Goal: Complete application form: Complete application form

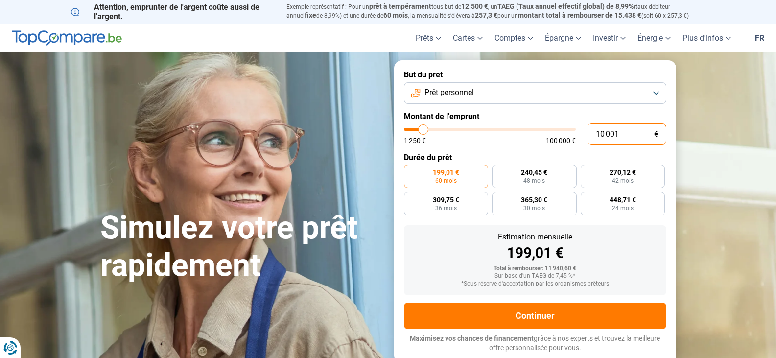
click at [633, 135] on input "10 001" at bounding box center [627, 134] width 79 height 22
type input "1 000"
type input "1250"
type input "100"
type input "1250"
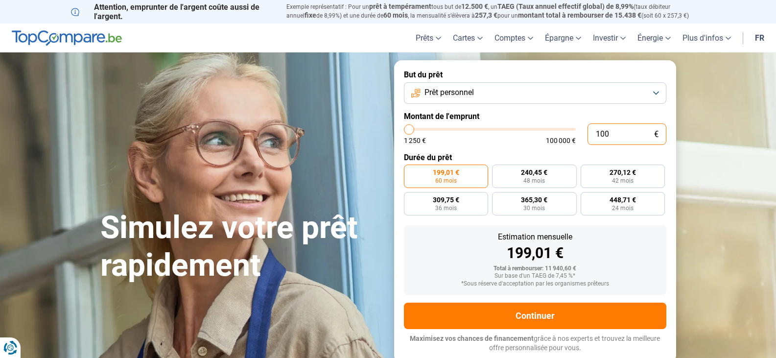
type input "10"
type input "1250"
type input "1"
type input "1250"
type input "1 250"
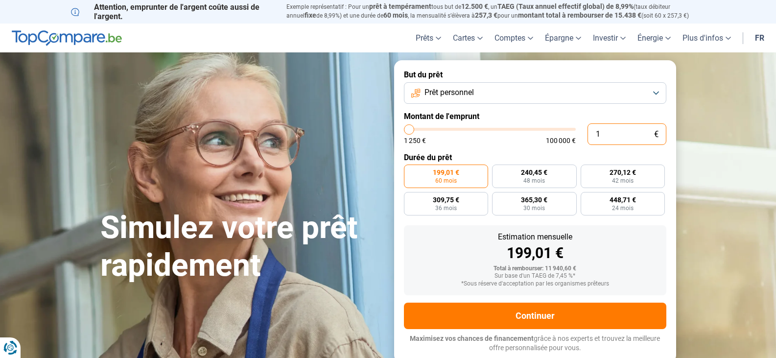
type input "1250"
radio input "true"
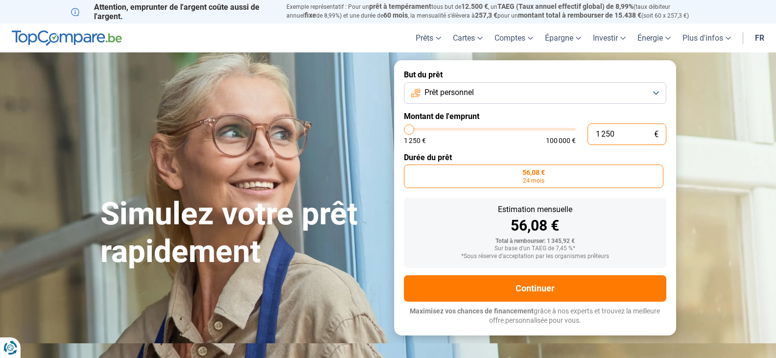
type input "12 505"
type input "12500"
type input "125 050"
type input "100000"
type input "100 000"
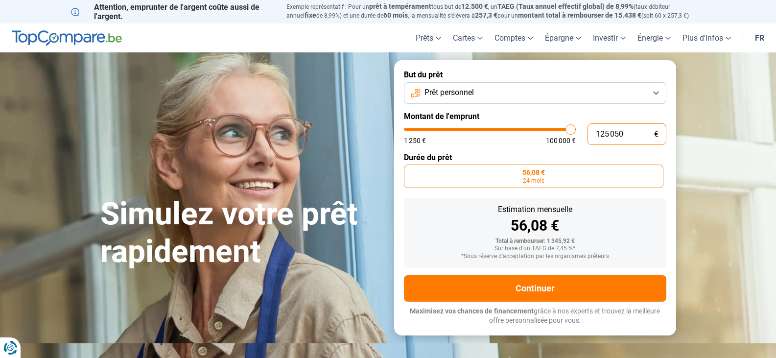
type input "100000"
radio input "false"
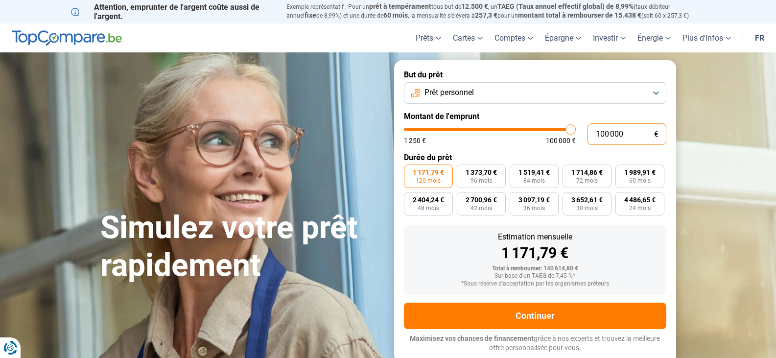
type input "10 000"
type input "10000"
type input "1 000"
type input "1250"
type input "100"
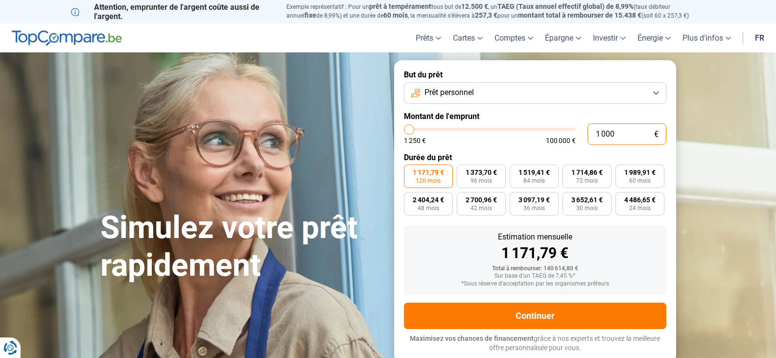
type input "1250"
type input "10"
type input "1250"
type input "1"
type input "1250"
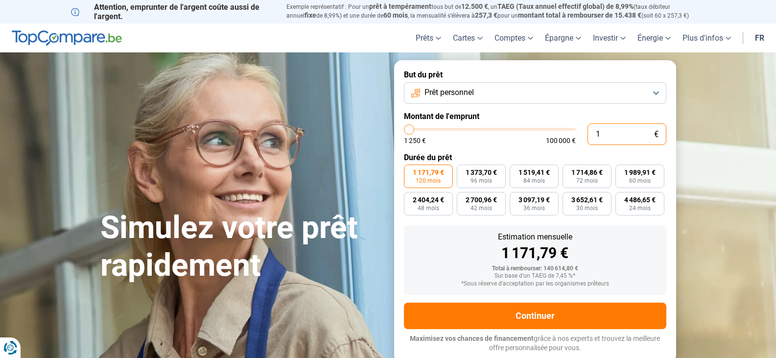
type input "1 250"
type input "1250"
radio input "true"
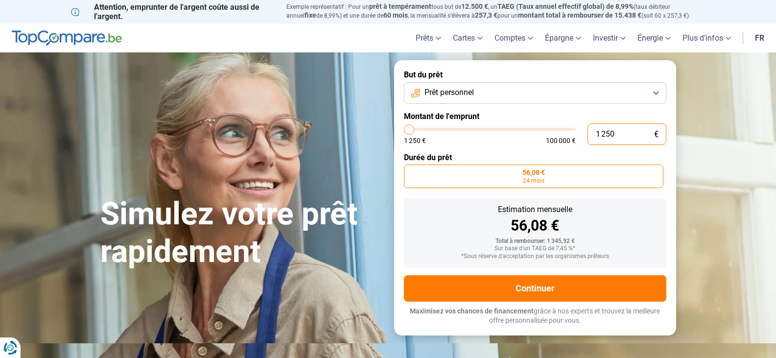
type input "12 505"
type input "12500"
radio input "false"
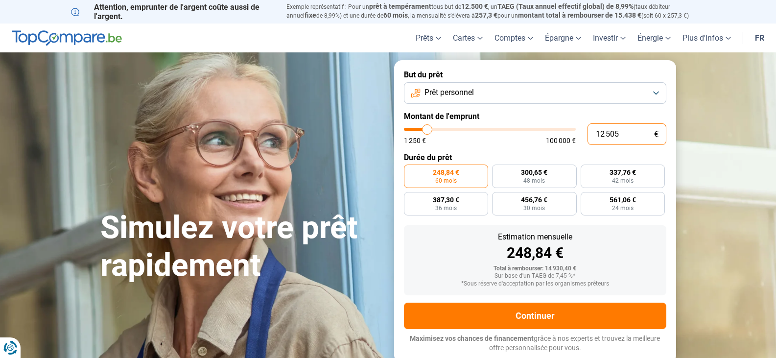
type input "1 250"
type input "1250"
type input "125"
type input "1250"
type input "12"
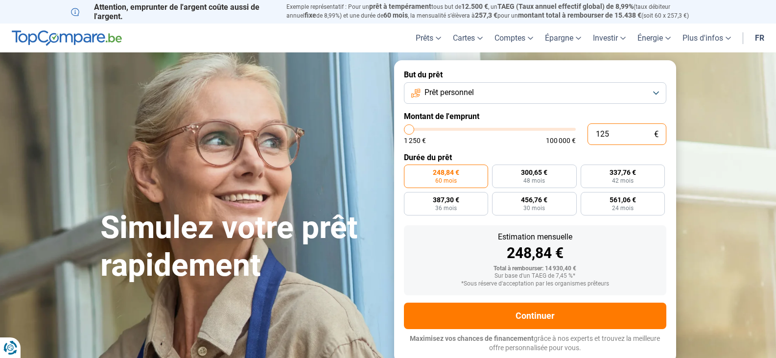
type input "1250"
type input "1"
type input "1250"
type input "1 250"
type input "1250"
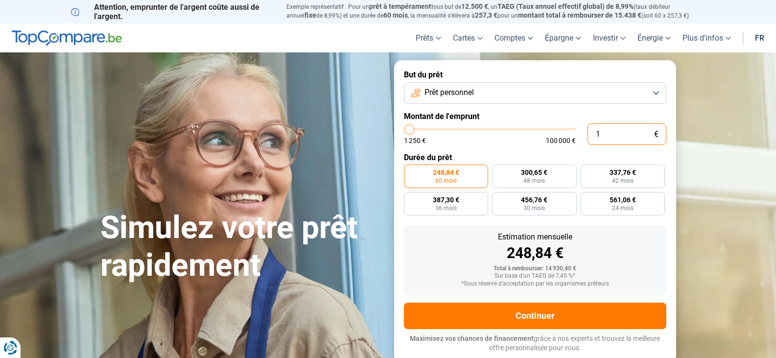
radio input "true"
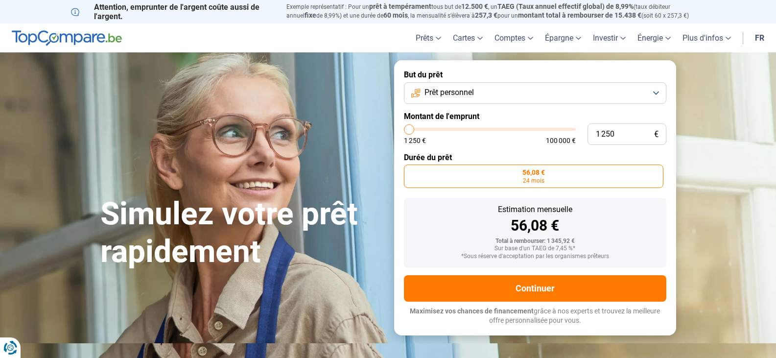
type input "1 500"
type input "1500"
type input "2 000"
type input "2000"
type input "2 250"
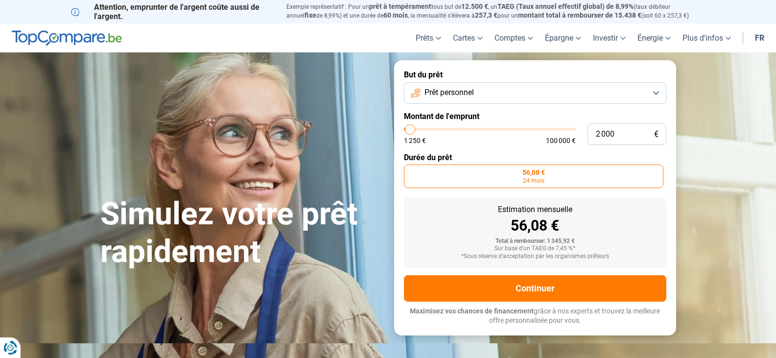
type input "2250"
type input "2 500"
type input "2500"
type input "2 750"
type input "2750"
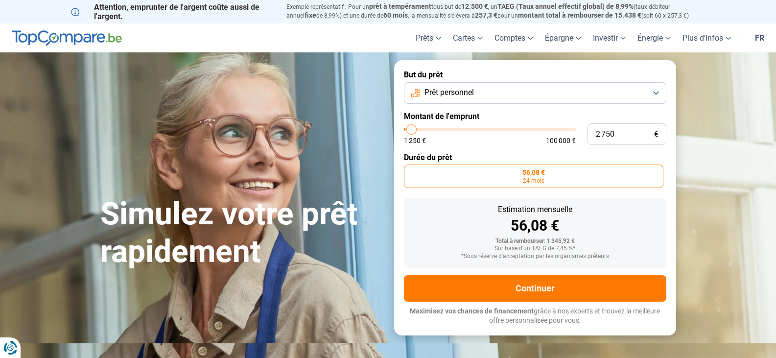
type input "3 500"
type input "3500"
type input "3 750"
type input "3750"
type input "4 000"
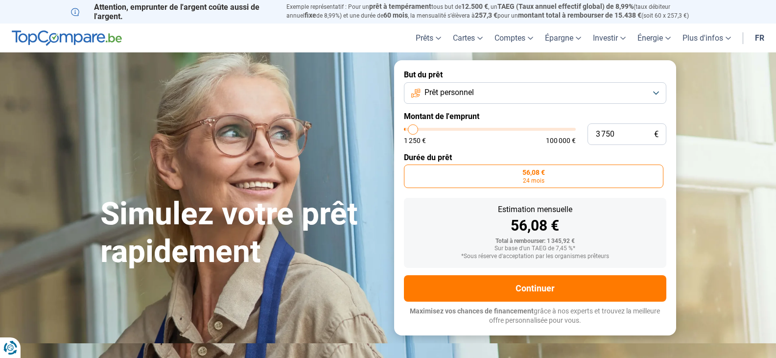
type input "4000"
type input "4 250"
type input "4250"
type input "4 500"
type input "4500"
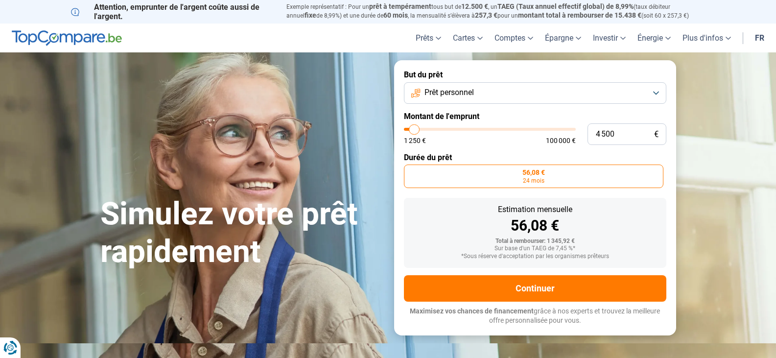
type input "5 000"
type input "5000"
type input "5 250"
type input "5250"
type input "5 500"
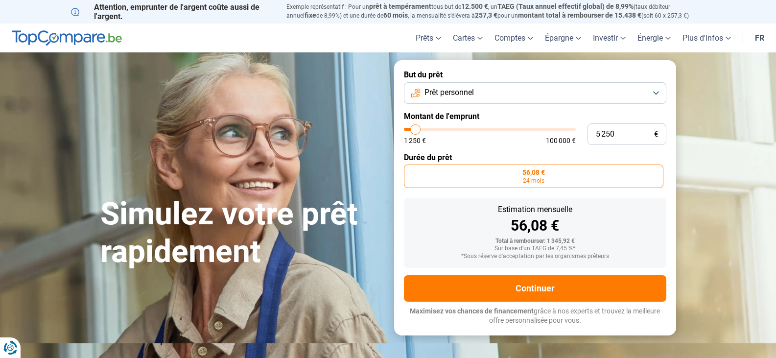
type input "5500"
type input "5 750"
type input "5750"
type input "6 000"
type input "6000"
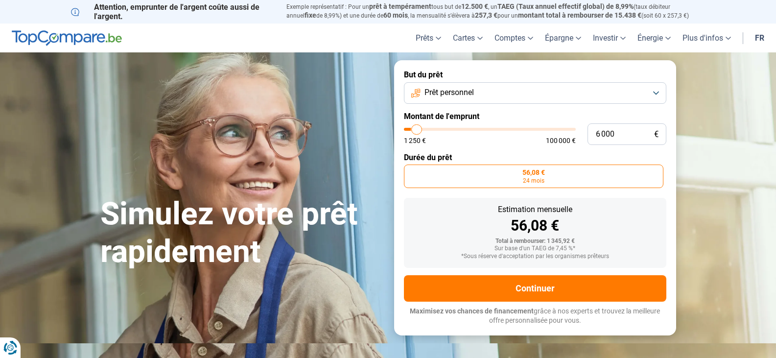
type input "6 500"
type input "6500"
type input "7 000"
type input "7000"
type input "7 500"
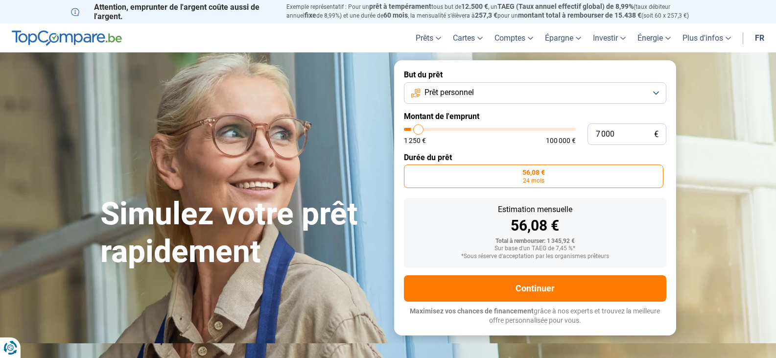
type input "7500"
type input "8 000"
type input "8000"
type input "8 250"
type input "8250"
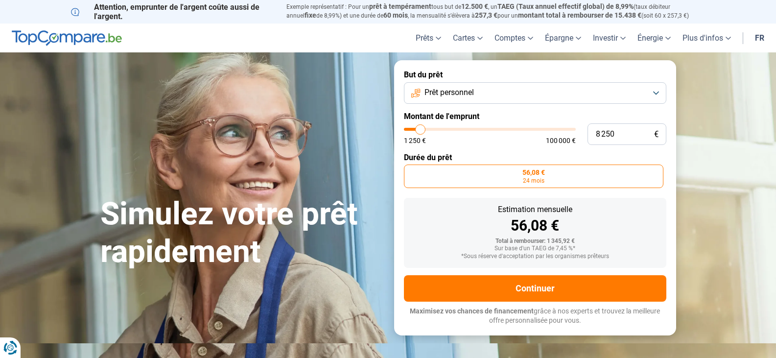
type input "8 500"
type input "8500"
type input "8 750"
type input "8750"
type input "9 500"
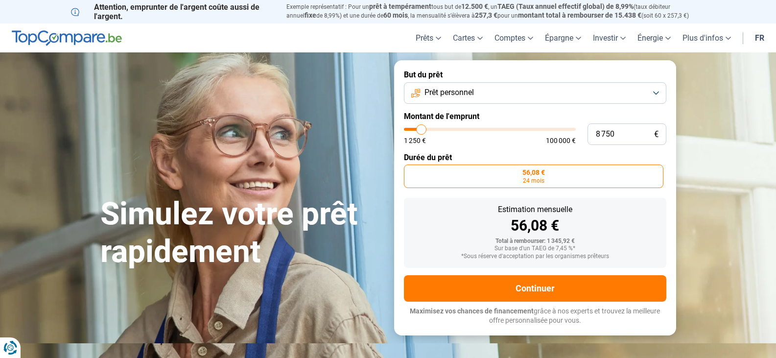
type input "9500"
type input "10 000"
type input "10000"
type input "10 250"
type input "10250"
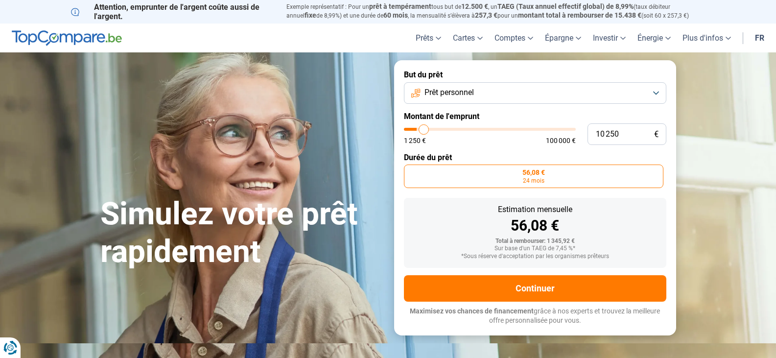
type input "10 500"
type input "10500"
type input "11 000"
type input "11000"
type input "11 250"
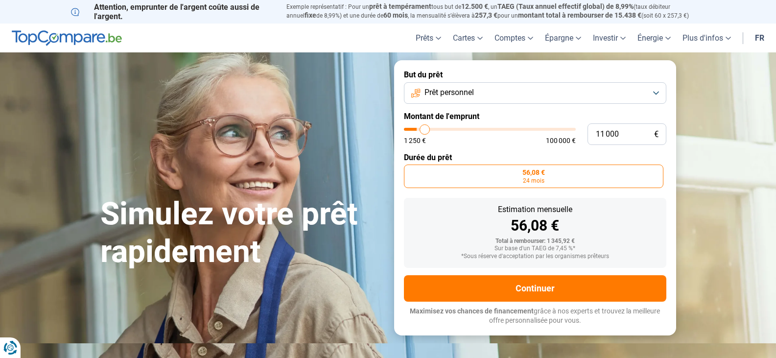
type input "11250"
type input "11 500"
type input "11500"
type input "11 750"
type input "11750"
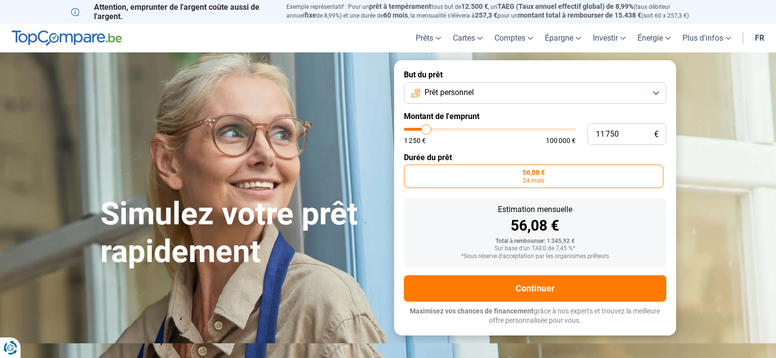
type input "12 000"
type input "12000"
type input "12 500"
type input "12500"
type input "12 750"
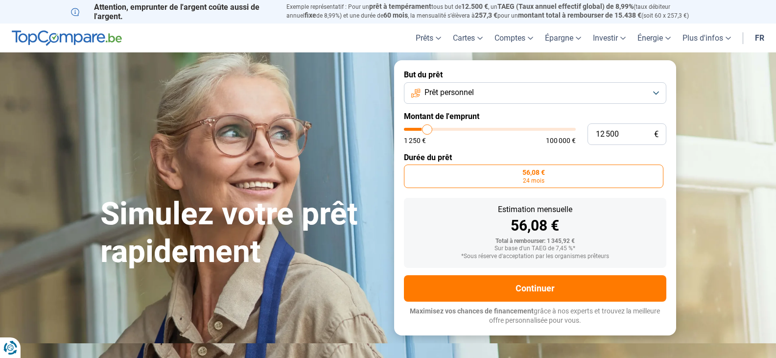
type input "12750"
type input "13 250"
type input "13250"
type input "13 500"
type input "13500"
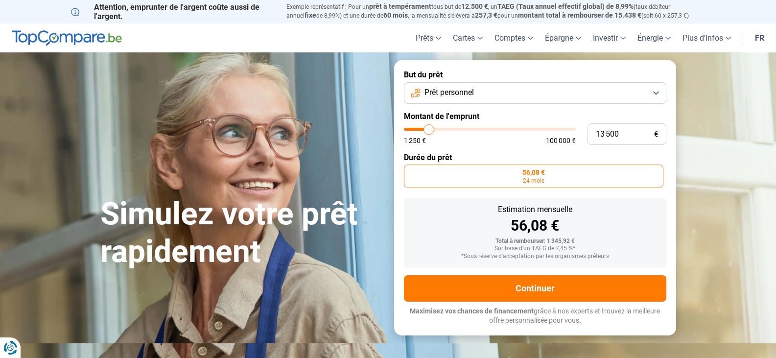
type input "14 000"
type input "14000"
type input "14 250"
type input "14250"
type input "14 500"
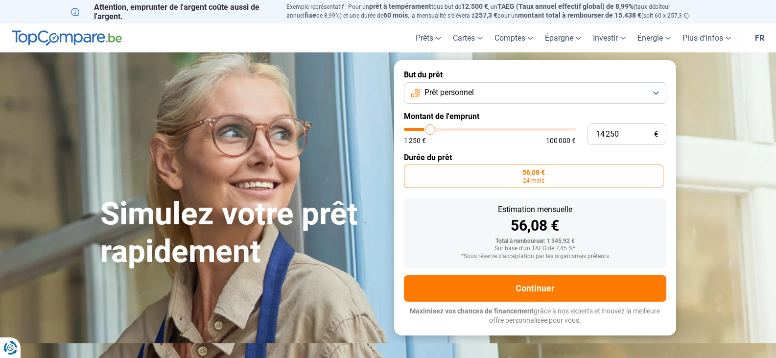
type input "14500"
type input "14 750"
type input "14750"
type input "15 000"
type input "15000"
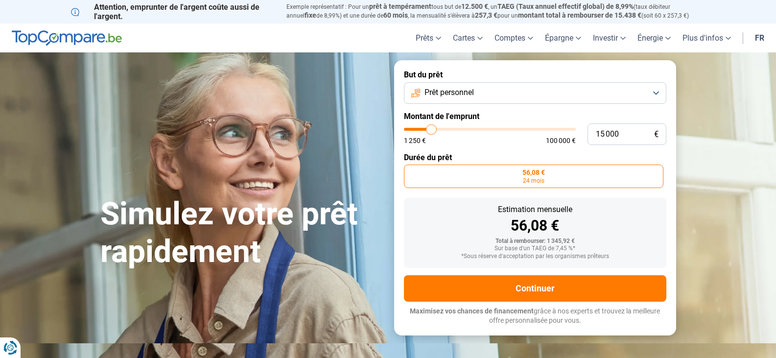
type input "15 750"
type input "15750"
type input "16 000"
type input "16000"
type input "15 750"
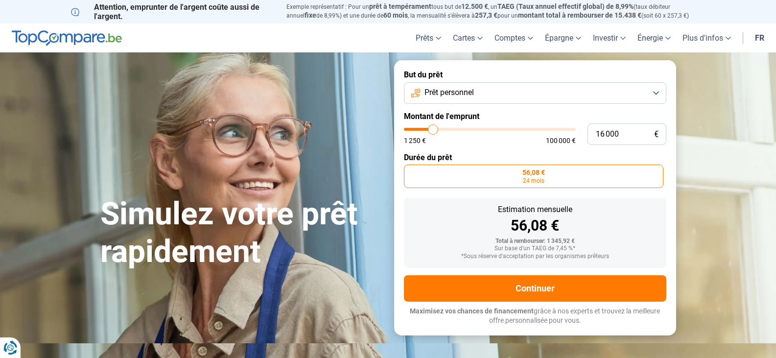
type input "15750"
type input "15 500"
type input "15500"
type input "15 750"
type input "15750"
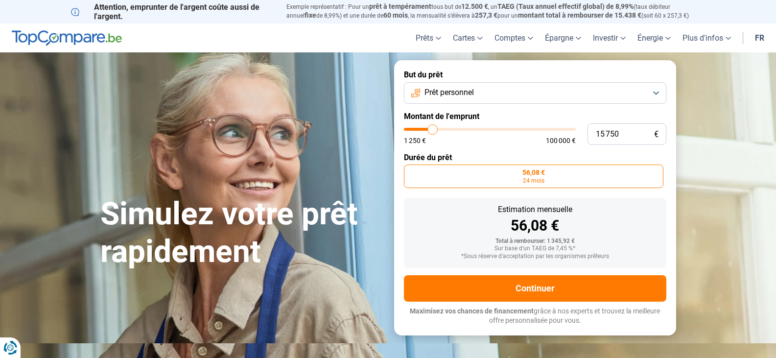
type input "16 000"
drag, startPoint x: 409, startPoint y: 126, endPoint x: 433, endPoint y: 132, distance: 25.2
type input "16000"
click at [433, 131] on input "range" at bounding box center [490, 129] width 172 height 3
radio input "false"
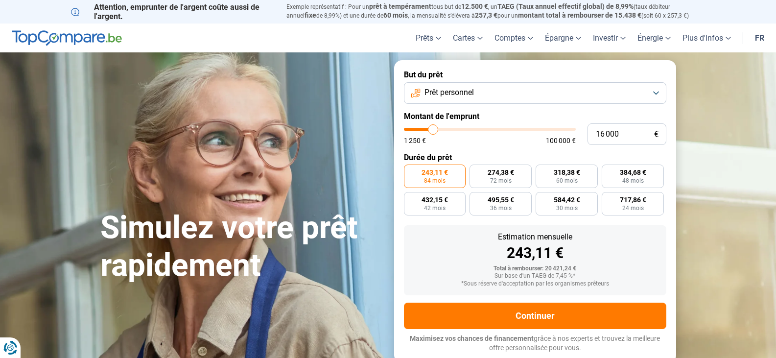
type input "15 750"
type input "15750"
type input "15 500"
type input "15500"
type input "15 000"
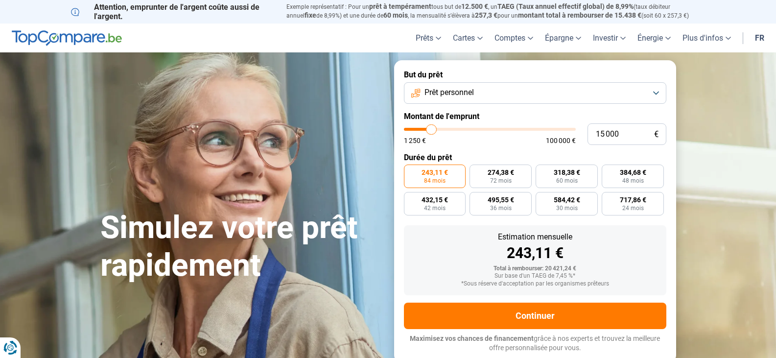
type input "15000"
click at [432, 131] on input "range" at bounding box center [490, 129] width 172 height 3
radio input "true"
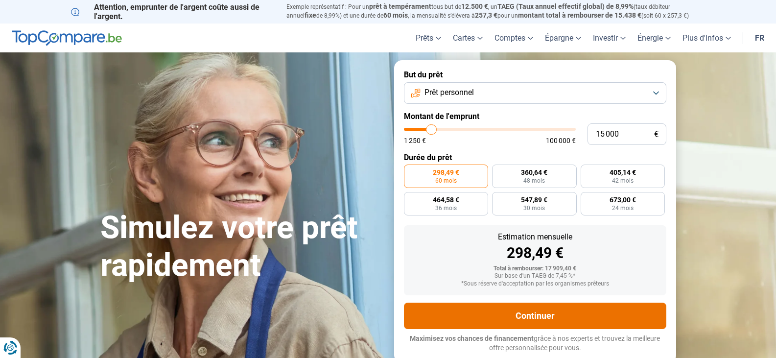
click at [537, 318] on button "Continuer" at bounding box center [535, 316] width 263 height 26
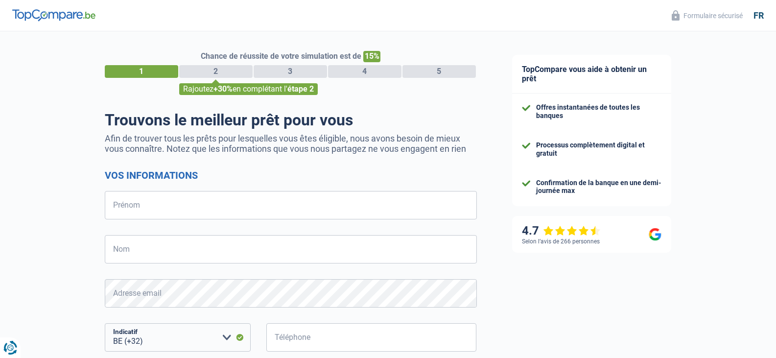
select select "32"
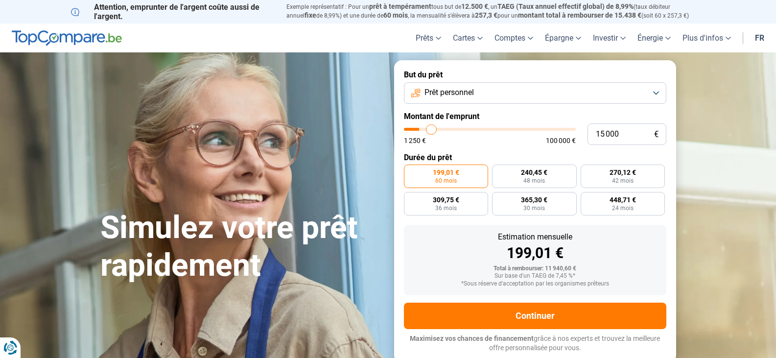
click at [654, 87] on button "Prêt personnel" at bounding box center [535, 93] width 263 height 22
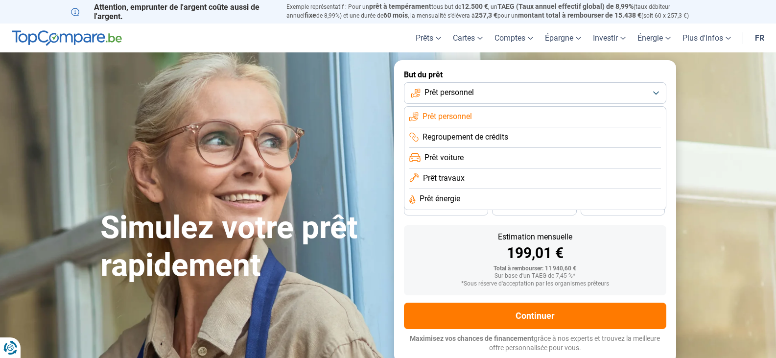
click at [647, 134] on li "Regroupement de crédits" at bounding box center [535, 137] width 252 height 21
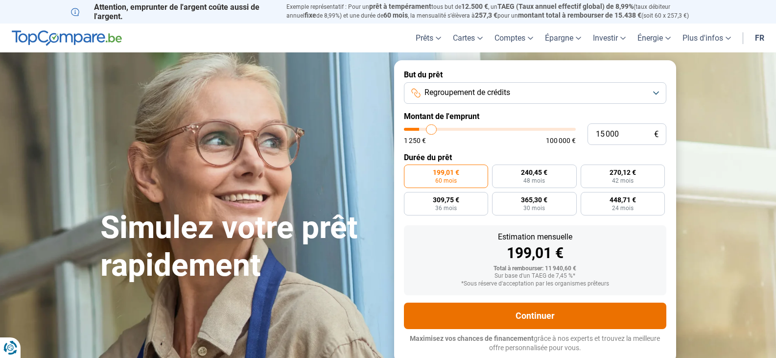
click at [542, 316] on button "Continuer" at bounding box center [535, 316] width 263 height 26
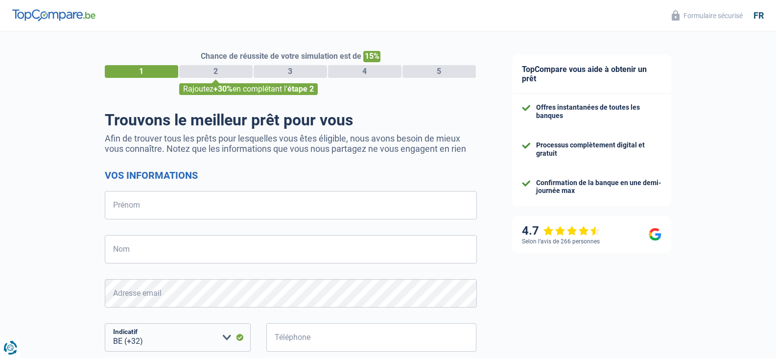
select select "32"
click at [542, 316] on div "TopCompare vous aide à obtenir un prêt Offres instantanées de toutes les banque…" at bounding box center [636, 281] width 282 height 501
click at [234, 215] on input "Prénom" at bounding box center [291, 205] width 372 height 28
type input "Jean pierre"
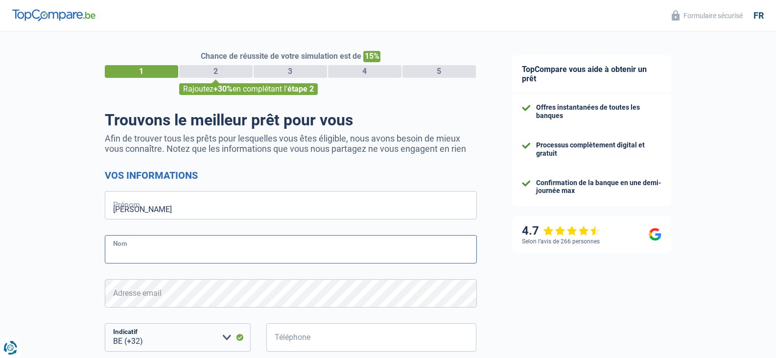
type input "cleppe"
type input "498121037"
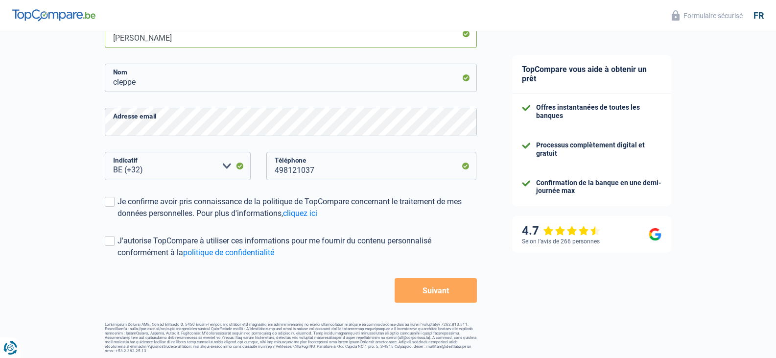
scroll to position [174, 0]
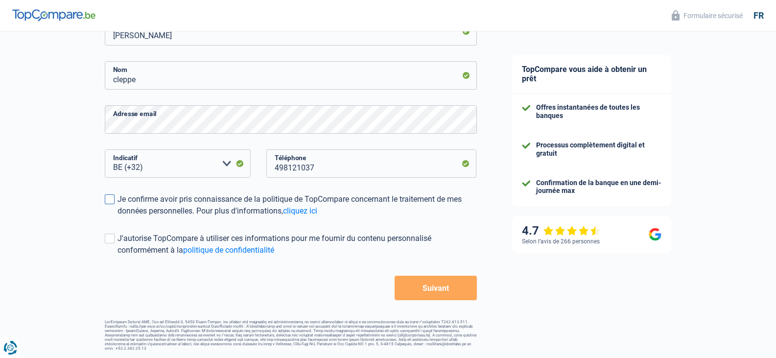
click at [108, 197] on span at bounding box center [110, 199] width 10 height 10
click at [118, 217] on input "Je confirme avoir pris connaissance de la politique de TopCompare concernant le…" at bounding box center [118, 217] width 0 height 0
click at [109, 235] on span at bounding box center [110, 239] width 10 height 10
click at [118, 256] on input "J'autorise TopCompare à utiliser ces informations pour me fournir du contenu pe…" at bounding box center [118, 256] width 0 height 0
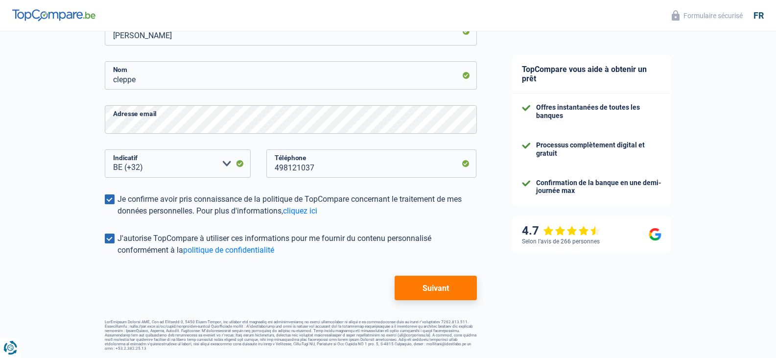
click at [430, 291] on button "Suivant" at bounding box center [436, 288] width 82 height 24
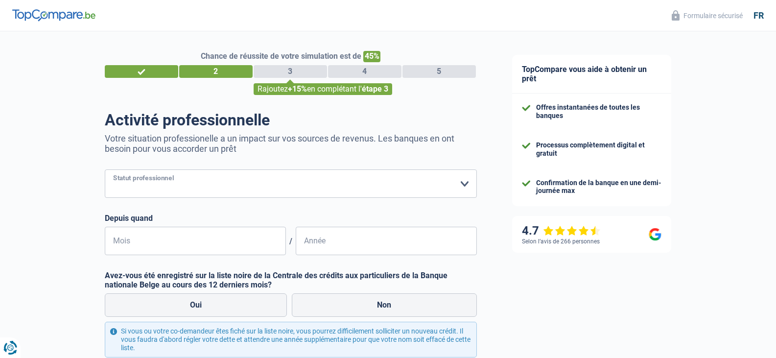
click at [466, 180] on select "Ouvrier Employé privé Employé public Invalide Indépendant Pensionné Chômeur Mut…" at bounding box center [291, 183] width 372 height 28
select select "retired"
click at [105, 170] on select "Ouvrier Employé privé Employé public Invalide Indépendant Pensionné Chômeur Mut…" at bounding box center [291, 183] width 372 height 28
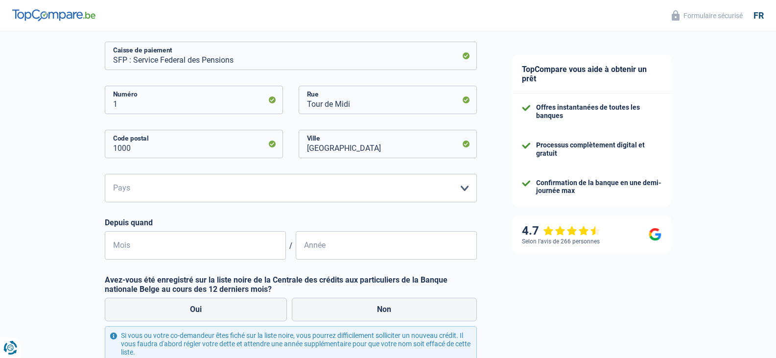
scroll to position [173, 0]
click at [468, 188] on select "Belgique Luxembourg Veuillez sélectionner une option" at bounding box center [291, 187] width 372 height 28
select select "BE"
click at [105, 174] on select "Belgique Luxembourg Veuillez sélectionner une option" at bounding box center [291, 187] width 372 height 28
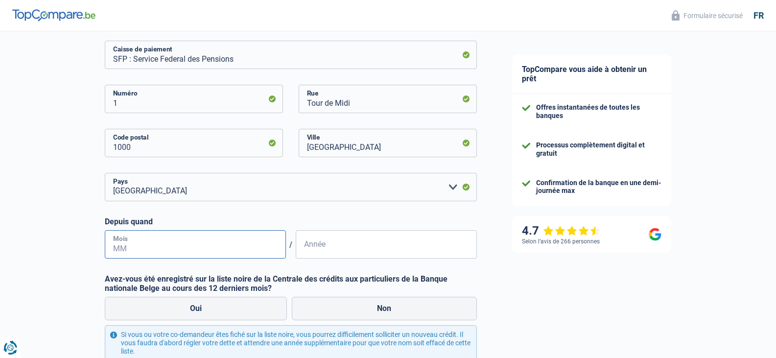
click at [264, 253] on input "Mois" at bounding box center [195, 244] width 181 height 28
type input "09"
type input "2020"
click at [387, 310] on label "Non" at bounding box center [384, 309] width 185 height 24
click at [387, 310] on input "Non" at bounding box center [384, 309] width 185 height 24
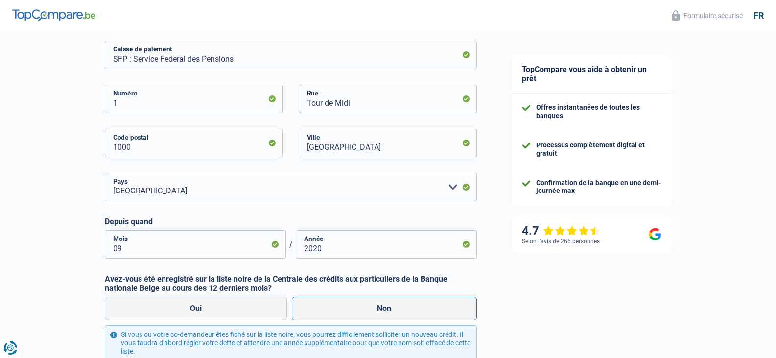
radio input "true"
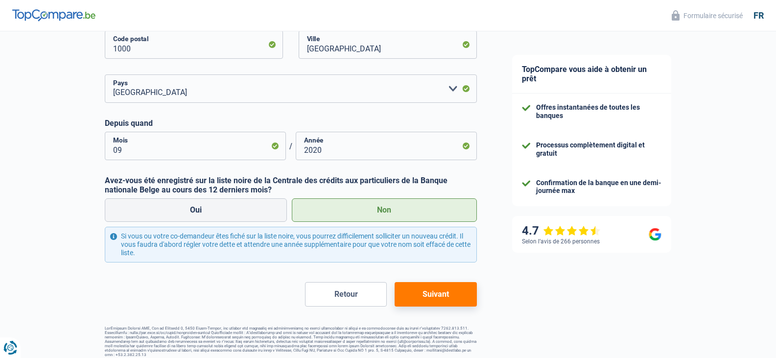
scroll to position [272, 0]
click at [449, 294] on button "Suivant" at bounding box center [436, 293] width 82 height 24
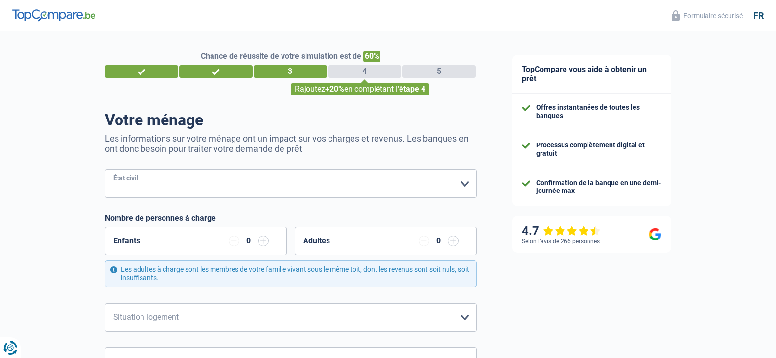
click at [459, 182] on select "Célibataire Marié(e) Cohabitant(e) légal(e) Divorcé(e) Veuf(ve) Séparé (de fait…" at bounding box center [291, 183] width 372 height 28
select select "married"
click at [105, 170] on select "Célibataire Marié(e) Cohabitant(e) légal(e) Divorcé(e) Veuf(ve) Séparé (de fait…" at bounding box center [291, 183] width 372 height 28
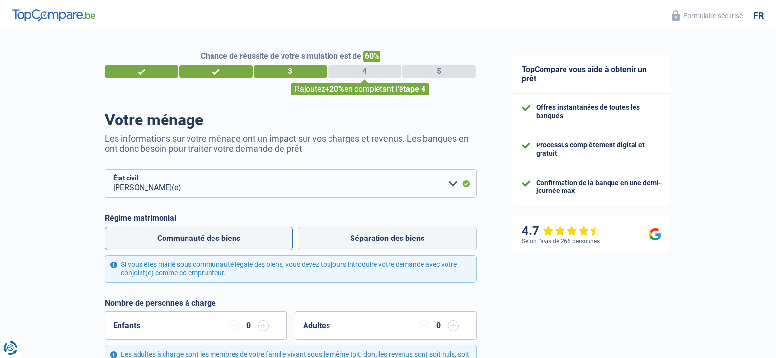
click at [241, 241] on label "Communauté des biens" at bounding box center [199, 239] width 188 height 24
click at [241, 241] on input "Communauté des biens" at bounding box center [199, 239] width 188 height 24
radio input "true"
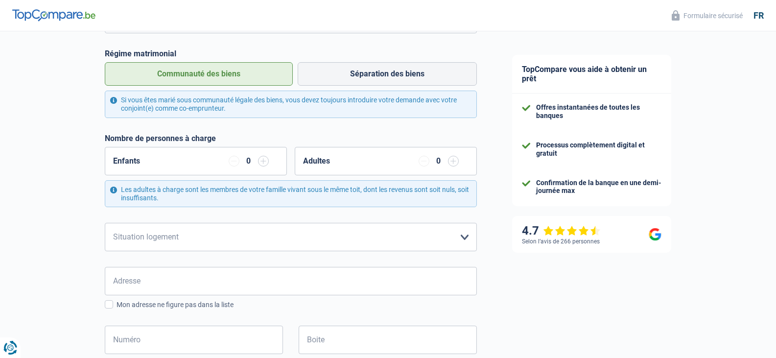
scroll to position [172, 0]
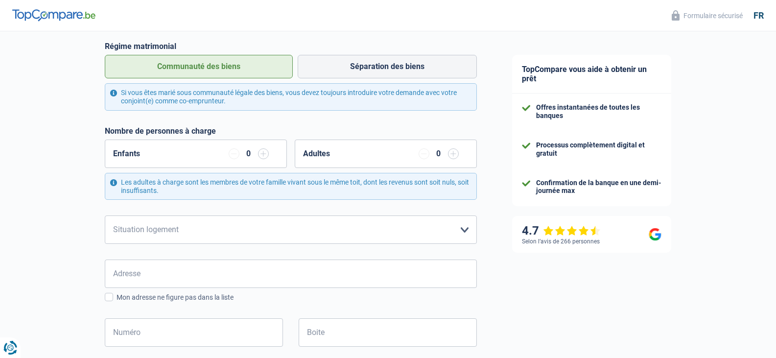
click at [261, 154] on input "button" at bounding box center [263, 153] width 11 height 11
click at [233, 155] on input "button" at bounding box center [234, 153] width 11 height 11
click at [451, 151] on input "button" at bounding box center [453, 153] width 11 height 11
click at [466, 232] on select "Locataire Propriétaire avec prêt hypothécaire Propriétaire sans prêt hypothécai…" at bounding box center [291, 230] width 372 height 28
select select "rents"
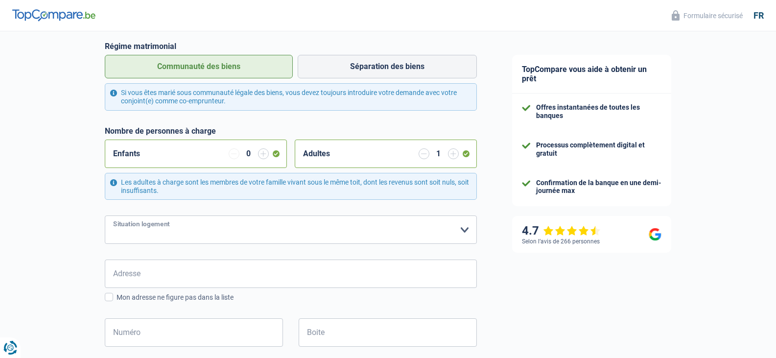
click at [105, 216] on select "Locataire Propriétaire avec prêt hypothécaire Propriétaire sans prêt hypothécai…" at bounding box center [291, 230] width 372 height 28
click at [456, 278] on input "Adresse" at bounding box center [291, 274] width 372 height 28
type input "Rue De Pierpont 24"
type input "Belgique"
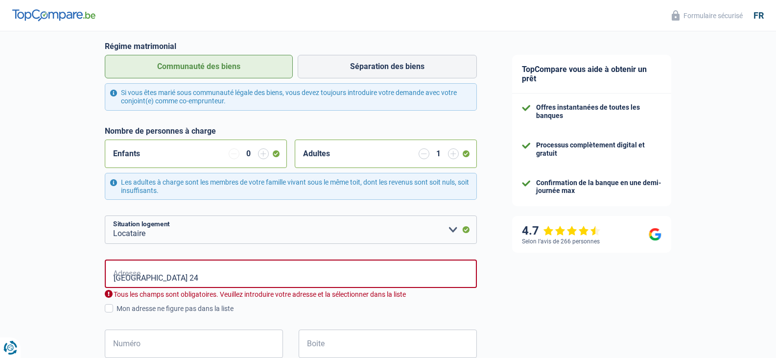
type input "Belgique"
drag, startPoint x: 158, startPoint y: 281, endPoint x: 411, endPoint y: 277, distance: 252.8
click at [411, 277] on input "Rue De Pierpont 24" at bounding box center [291, 274] width 372 height 28
click at [170, 282] on input "Rue De Pierpont 24" at bounding box center [291, 274] width 372 height 28
type input "Rue de Pierpont, 4400, Flémalle, BE"
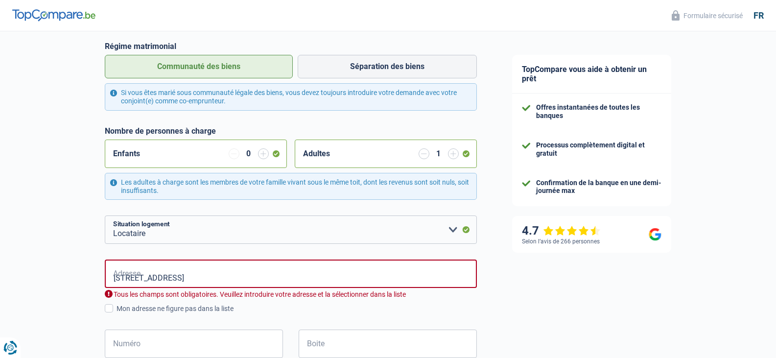
type input "24"
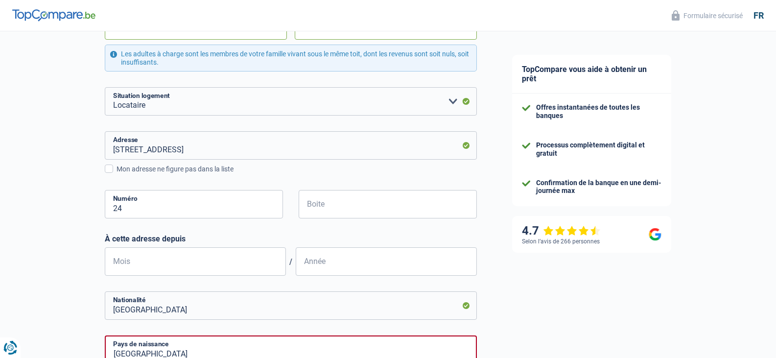
scroll to position [302, 0]
click at [250, 263] on input "Mois" at bounding box center [195, 260] width 181 height 28
type input "01"
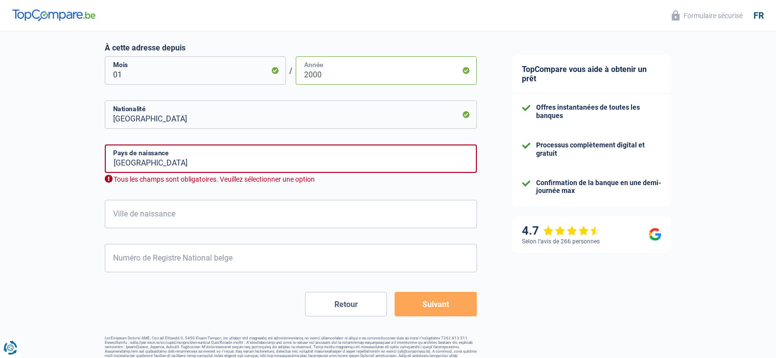
scroll to position [507, 0]
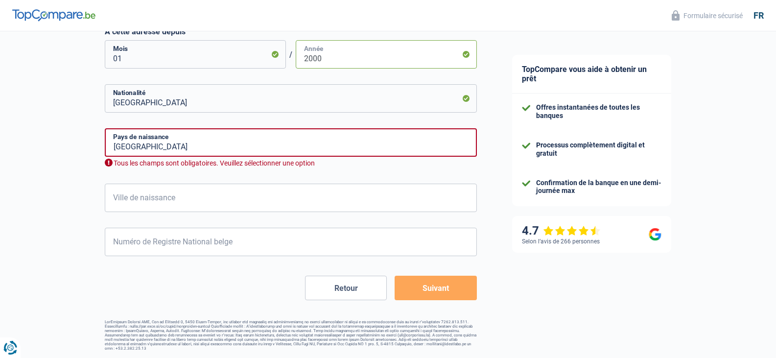
type input "2000"
click at [464, 200] on input "Ville de naissance" at bounding box center [291, 198] width 372 height 28
type input "huy"
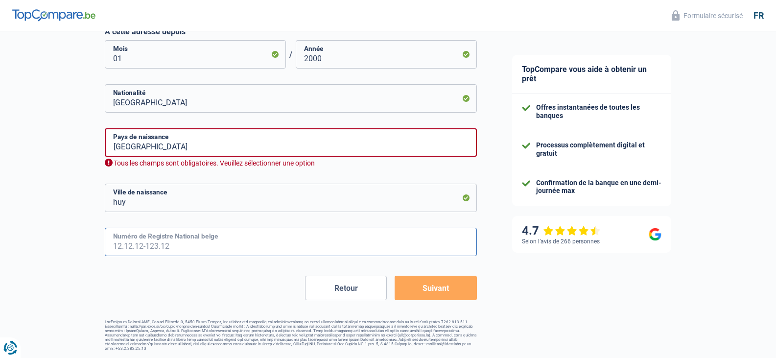
click at [376, 239] on input "Numéro de Registre National belge" at bounding box center [291, 242] width 372 height 28
click at [347, 250] on input "Numéro de Registre National belge" at bounding box center [291, 242] width 372 height 28
type input "55.08.13-161.78"
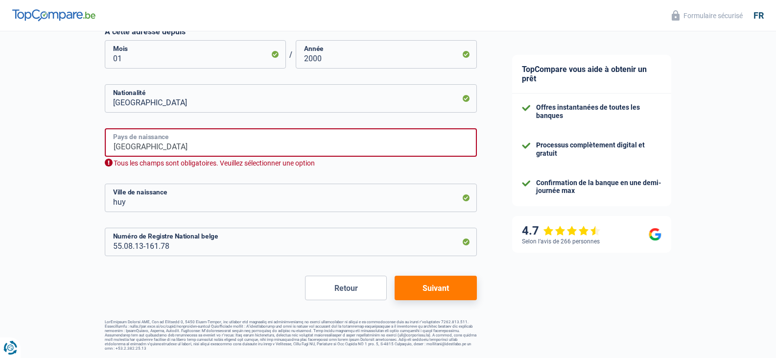
click at [390, 143] on input "Belgique" at bounding box center [291, 142] width 372 height 28
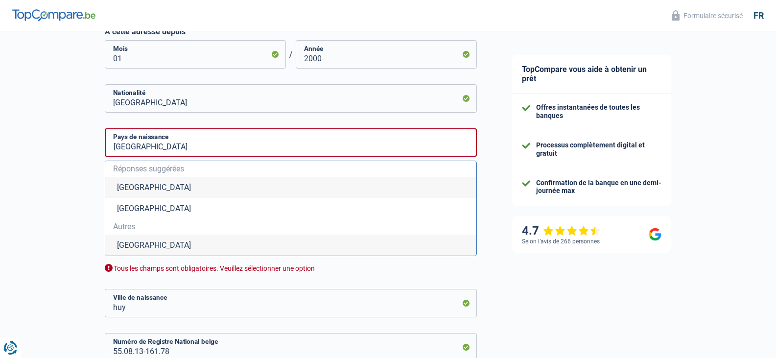
click at [159, 192] on li "Belgique" at bounding box center [290, 187] width 371 height 21
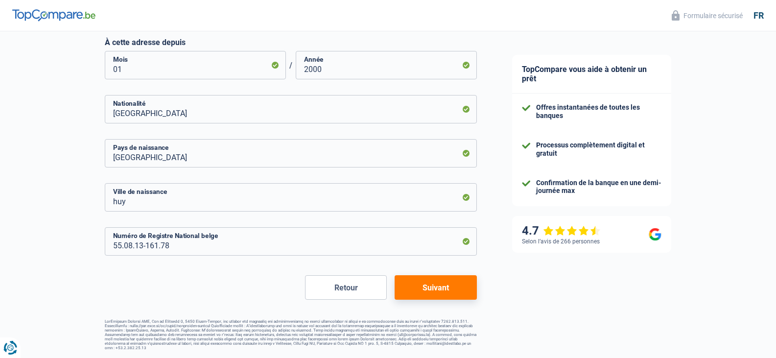
scroll to position [496, 0]
click at [449, 285] on button "Suivant" at bounding box center [436, 288] width 82 height 24
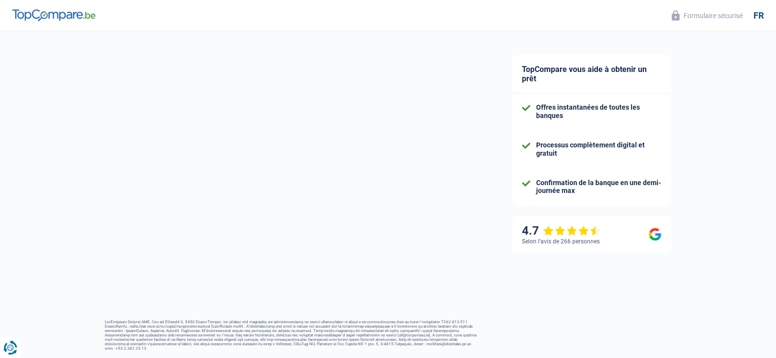
select select "pension"
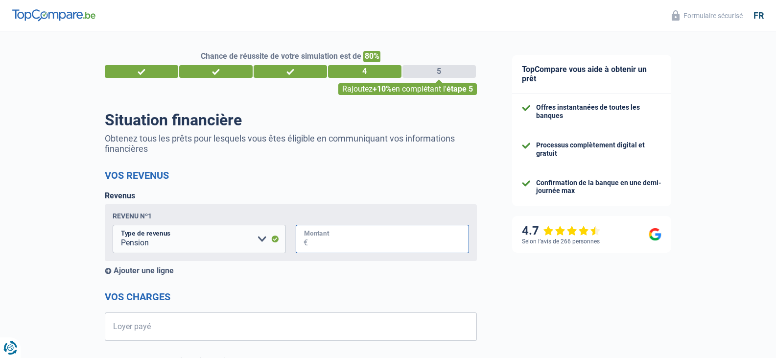
click at [433, 240] on input "Montant" at bounding box center [388, 239] width 161 height 28
click at [440, 251] on input "Montant" at bounding box center [388, 239] width 161 height 28
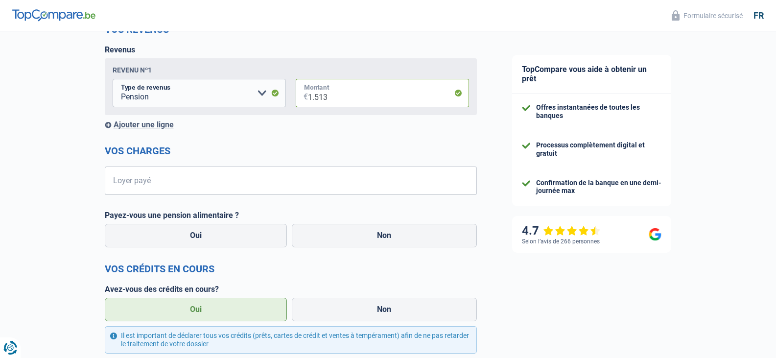
scroll to position [150, 0]
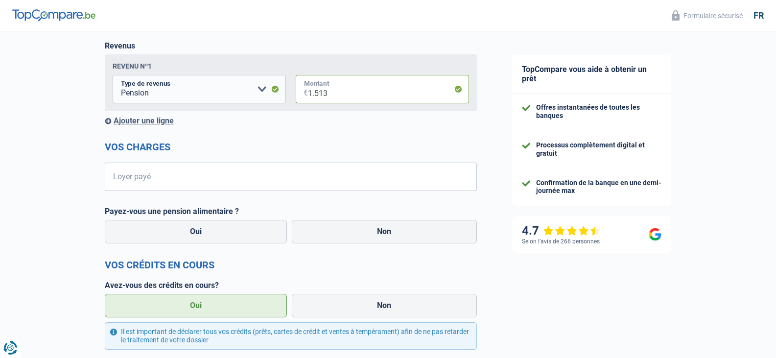
type input "1.513"
click at [391, 173] on input "Loyer payé" at bounding box center [297, 177] width 360 height 28
type input "663"
click at [389, 239] on label "Non" at bounding box center [384, 232] width 185 height 24
click at [389, 239] on input "Non" at bounding box center [384, 232] width 185 height 24
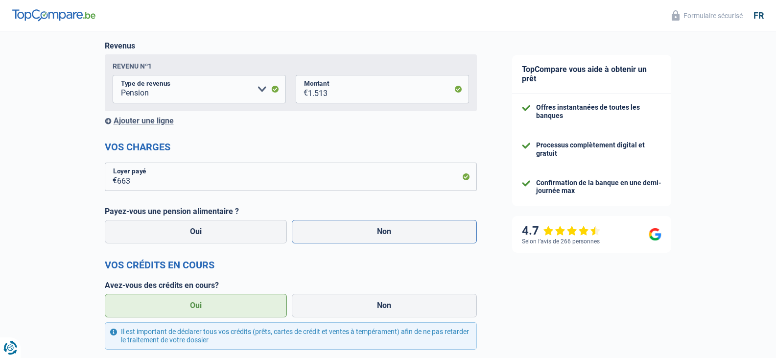
radio input "true"
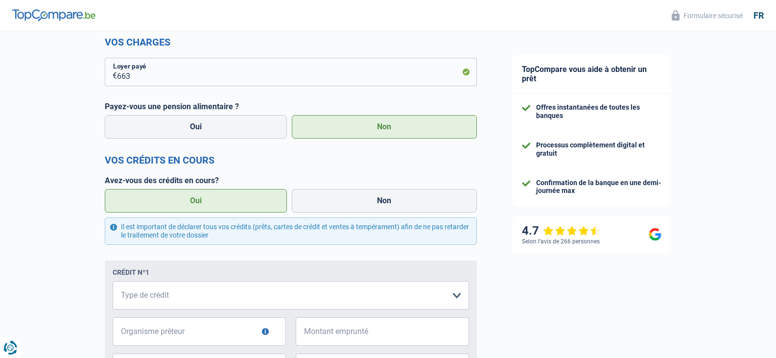
scroll to position [257, 0]
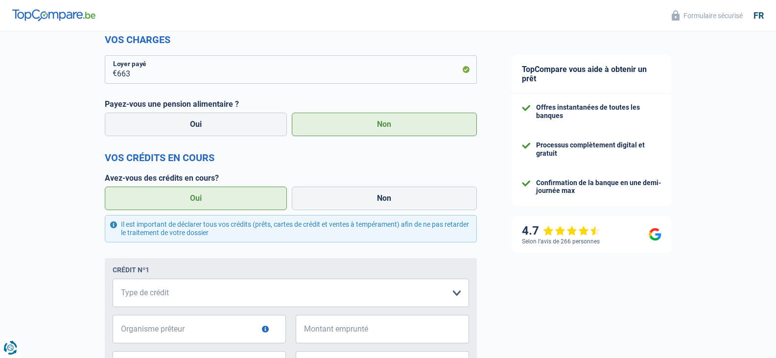
click at [217, 201] on label "Oui" at bounding box center [196, 199] width 183 height 24
click at [217, 201] on input "Oui" at bounding box center [196, 199] width 183 height 24
click at [455, 294] on select "Carte ou ouverture de crédit Prêt hypothécaire Vente à tempérament Prêt à tempé…" at bounding box center [291, 293] width 357 height 28
select select "cardOrCredit"
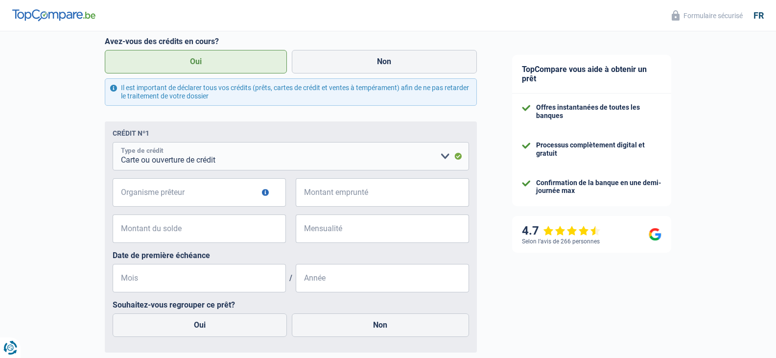
scroll to position [401, 0]
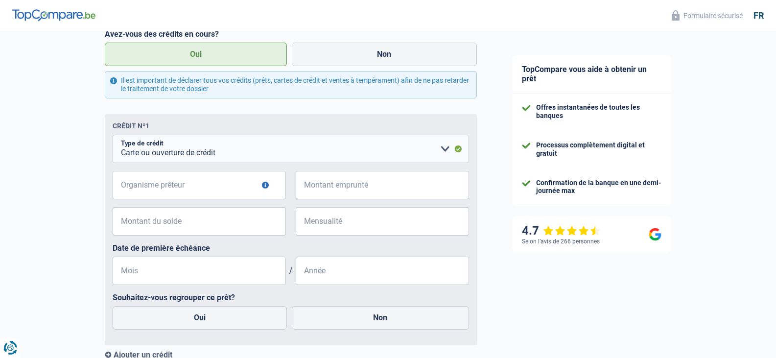
click at [266, 187] on button "button" at bounding box center [265, 185] width 7 height 7
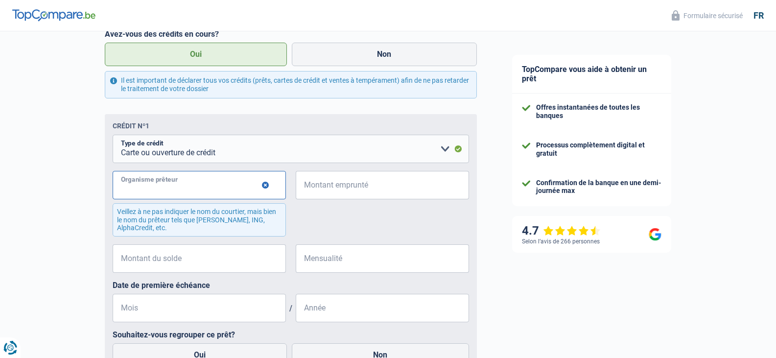
click at [235, 182] on input "Organisme prêteur" at bounding box center [199, 185] width 173 height 28
type input "cofidis"
click at [382, 188] on input "Montant emprunté" at bounding box center [388, 185] width 161 height 28
click at [379, 221] on div "cofidis Organisme prêteur Veillez à ne pas indiquer le nom du courtier, mais bi…" at bounding box center [291, 207] width 357 height 73
click at [345, 190] on input "2.500" at bounding box center [388, 185] width 161 height 28
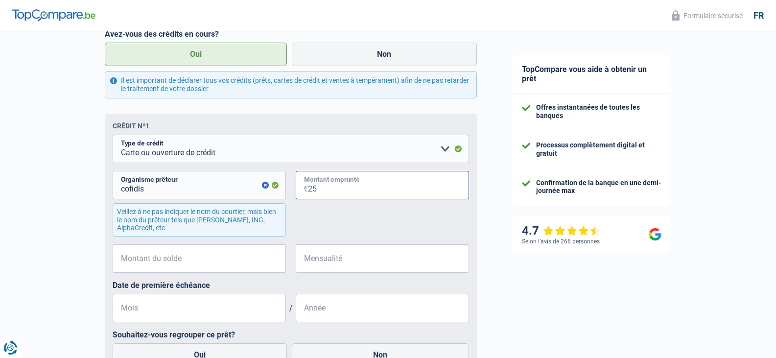
type input "2"
type input "3.000"
click at [235, 257] on input "Montant du solde" at bounding box center [205, 258] width 161 height 28
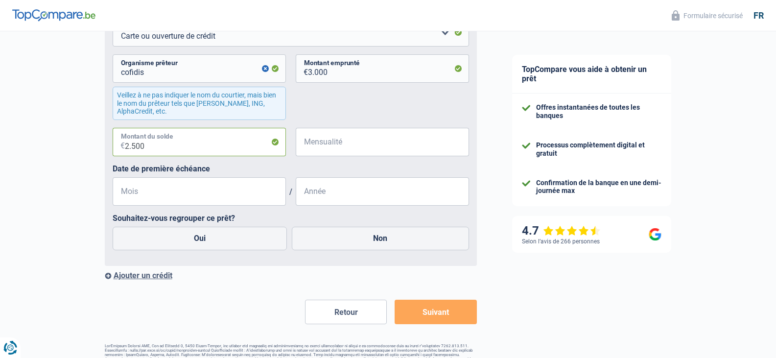
scroll to position [543, 0]
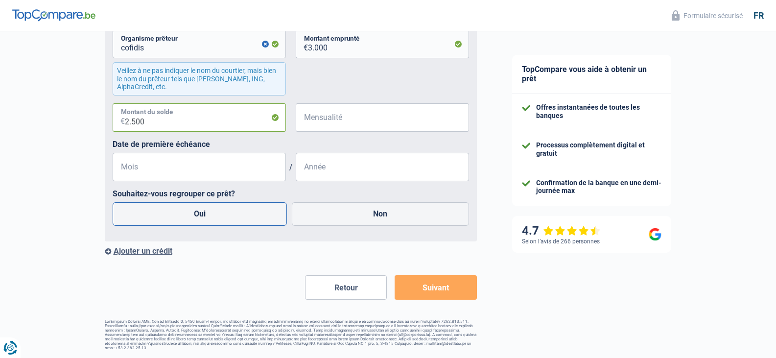
type input "2.500"
click at [204, 211] on label "Oui" at bounding box center [200, 214] width 175 height 24
click at [204, 211] on input "Oui" at bounding box center [200, 214] width 175 height 24
radio input "true"
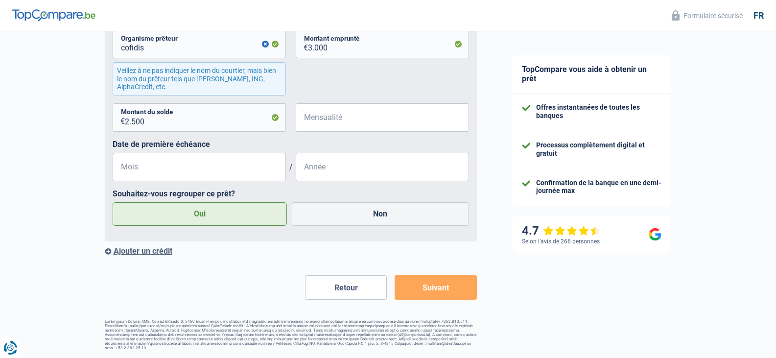
click at [447, 287] on button "Suivant" at bounding box center [436, 287] width 82 height 24
